Goal: Task Accomplishment & Management: Use online tool/utility

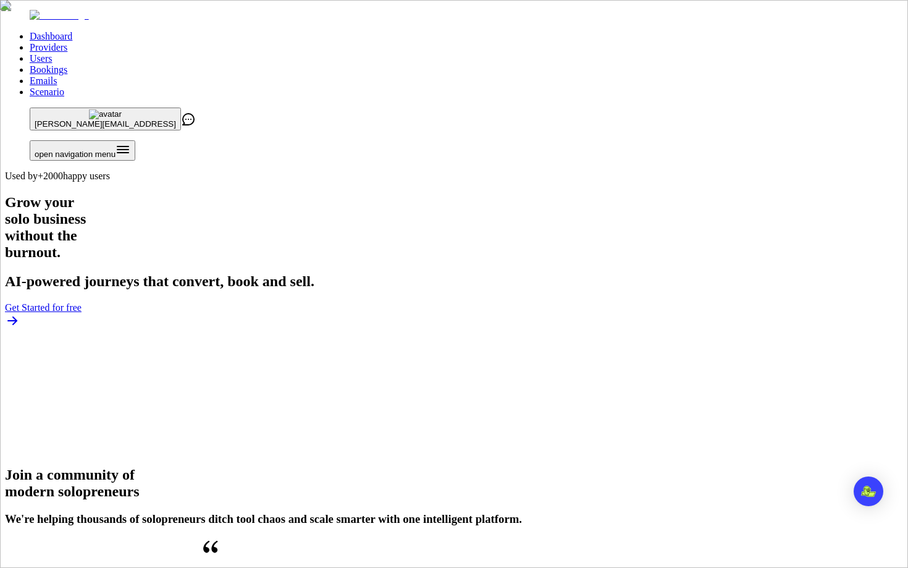
click at [52, 53] on link "Users" at bounding box center [41, 58] width 22 height 11
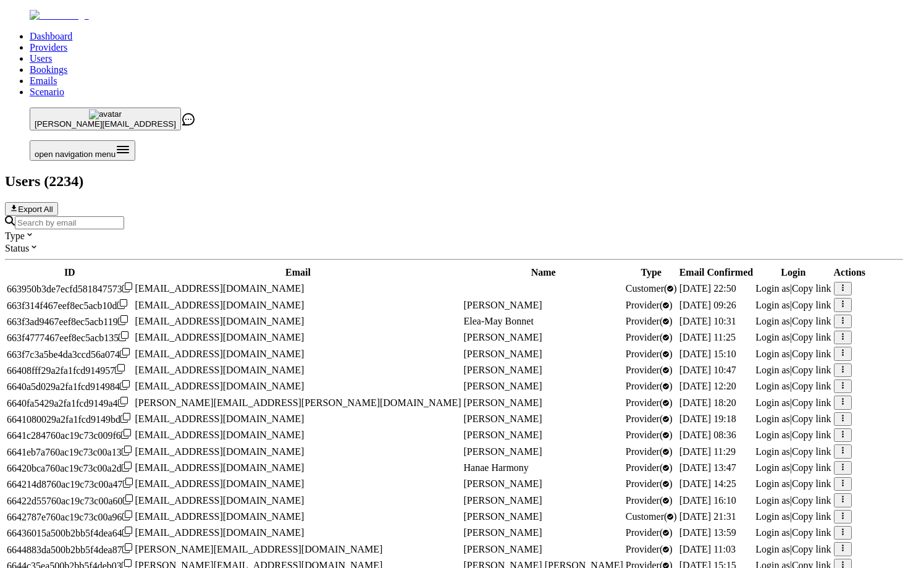
click at [357, 216] on div at bounding box center [454, 223] width 898 height 14
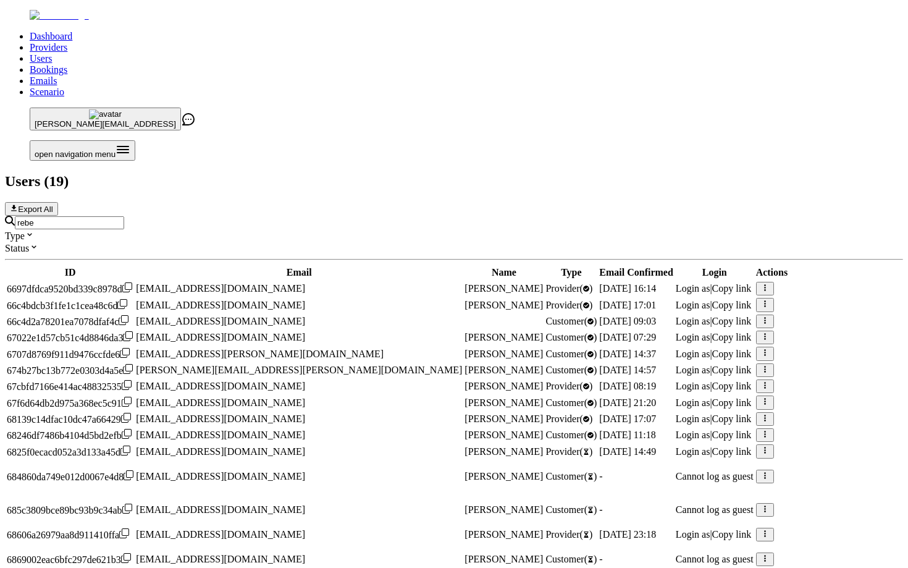
click at [227, 216] on div "rebe" at bounding box center [454, 223] width 898 height 14
click at [124, 216] on input "rebe" at bounding box center [69, 222] width 109 height 13
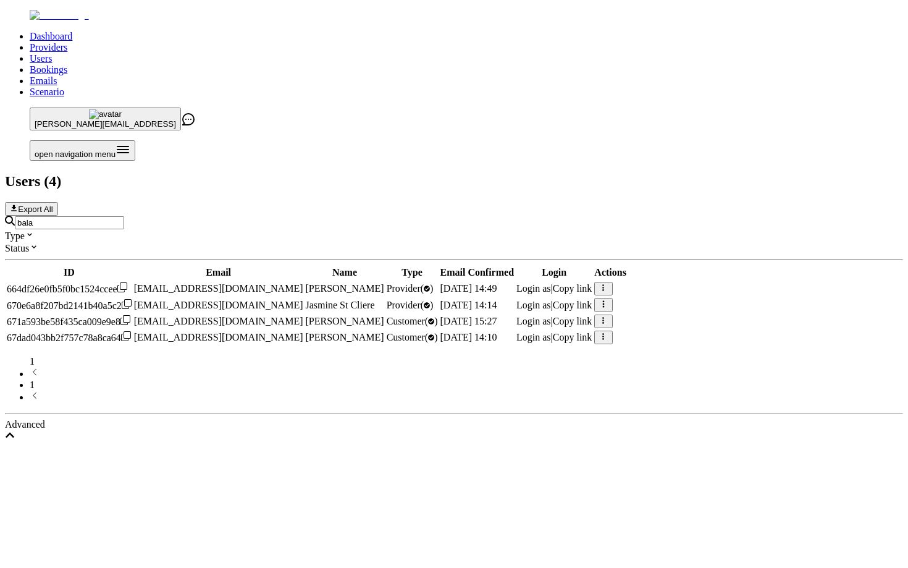
click at [124, 216] on input "bala" at bounding box center [69, 222] width 109 height 13
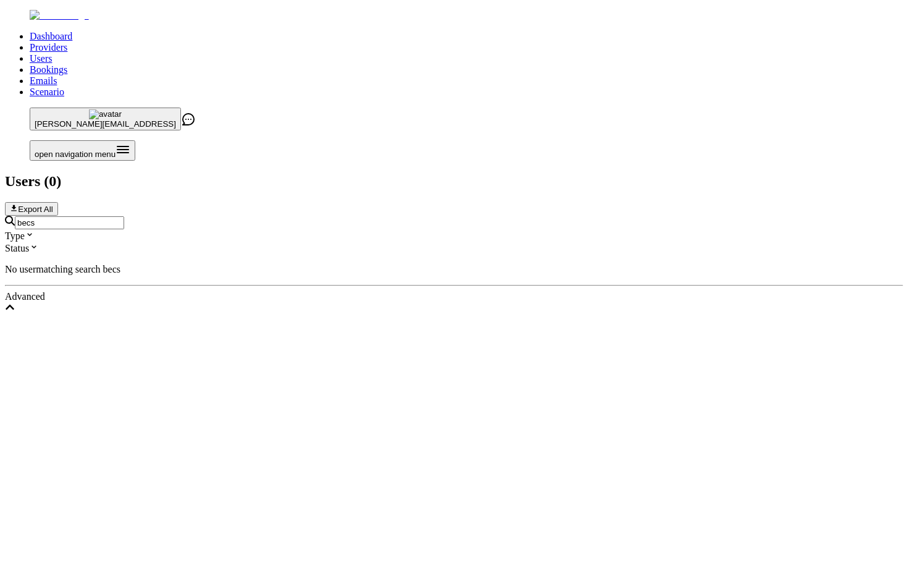
click at [124, 216] on input "becs" at bounding box center [69, 222] width 109 height 13
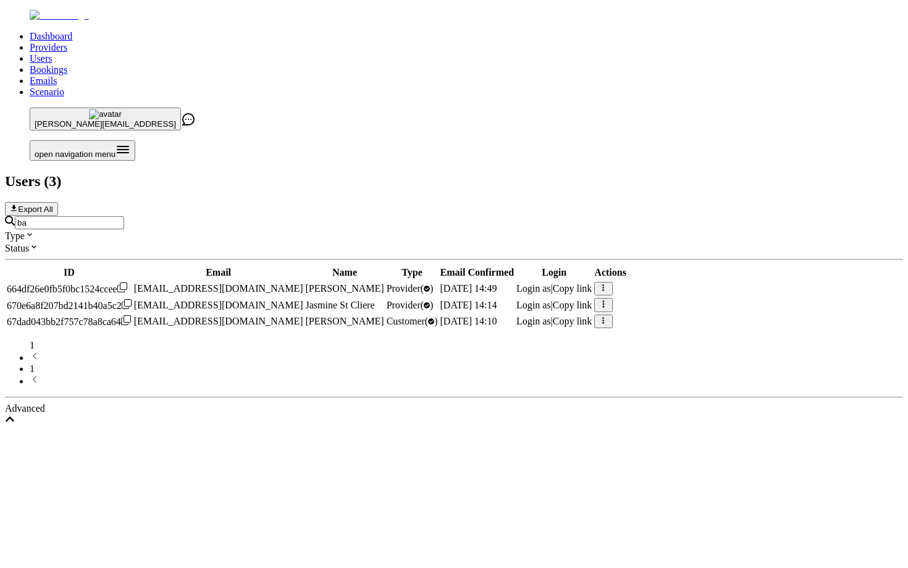
type input "b"
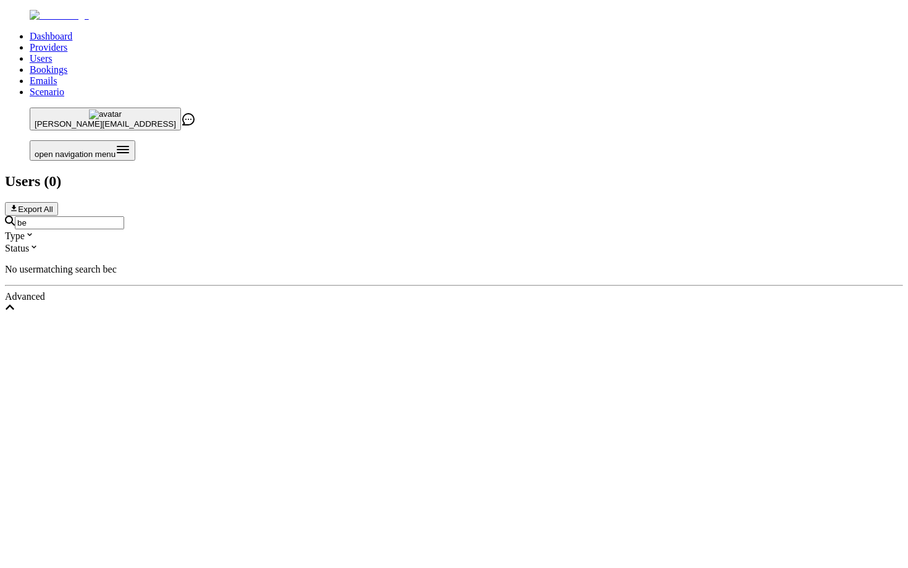
type input "b"
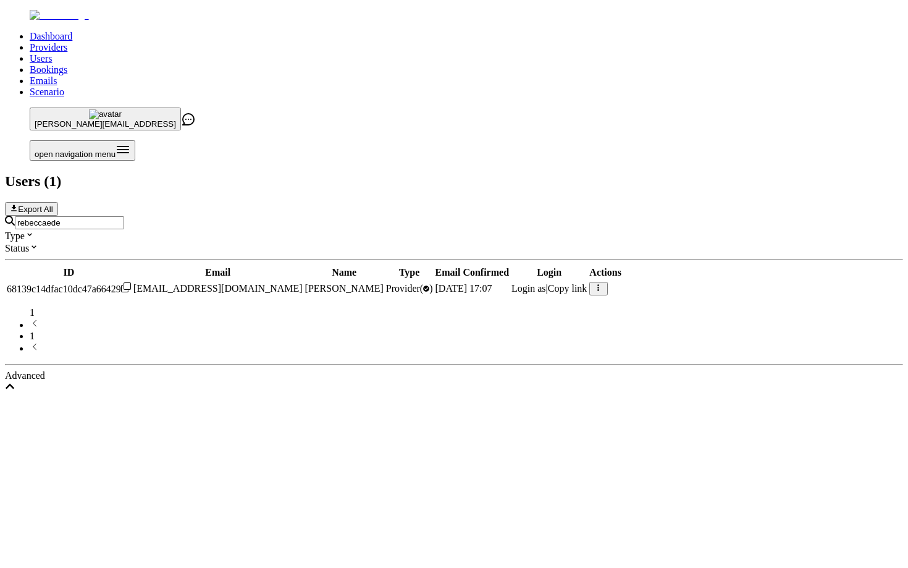
type input "rebeccaede"
click at [546, 283] on span "Login as" at bounding box center [528, 288] width 35 height 11
